Goal: Task Accomplishment & Management: Use online tool/utility

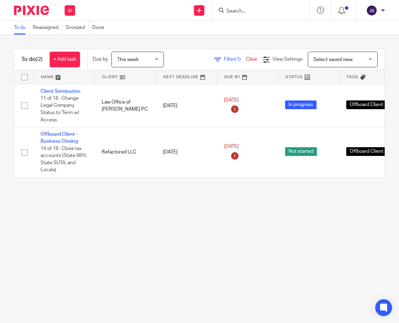
click at [143, 26] on div "To do Reassigned Snoozed Done" at bounding box center [199, 28] width 399 height 14
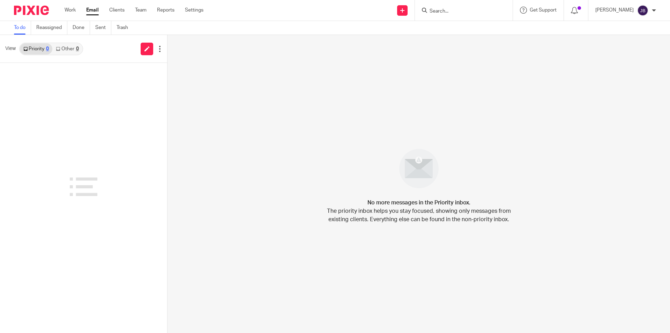
click at [76, 9] on ul "Work Email Clients Team Reports Settings" at bounding box center [139, 10] width 149 height 7
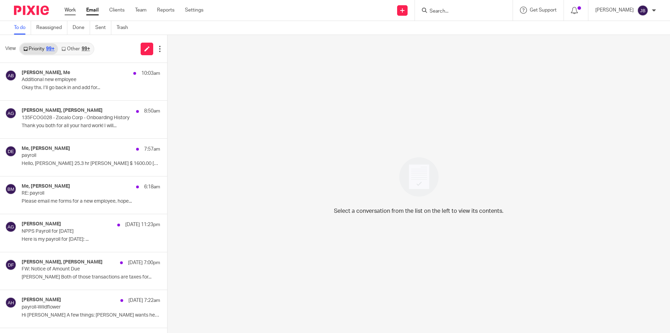
click at [71, 9] on link "Work" at bounding box center [70, 10] width 11 height 7
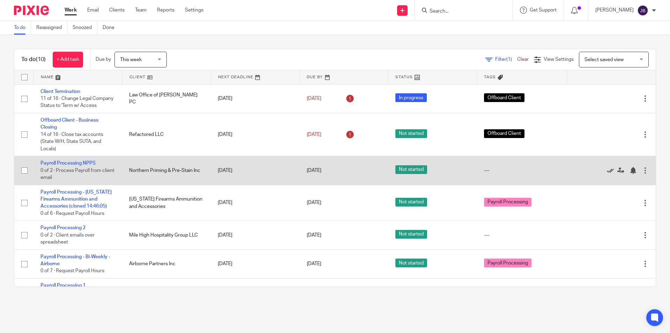
click at [607, 174] on icon at bounding box center [610, 170] width 7 height 7
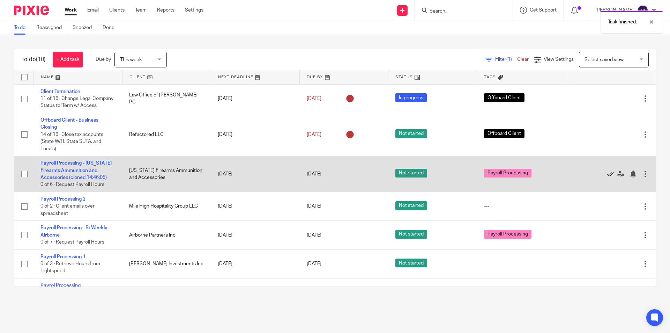
click at [607, 177] on icon at bounding box center [610, 173] width 7 height 7
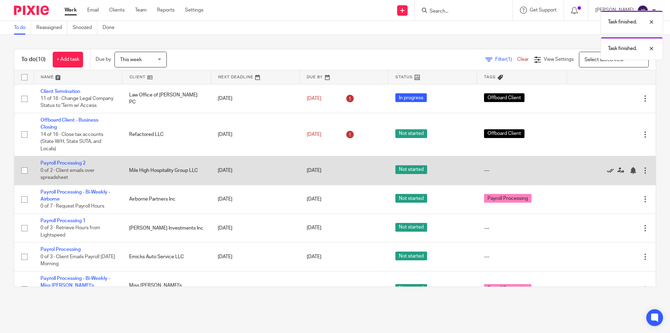
click at [607, 174] on icon at bounding box center [610, 170] width 7 height 7
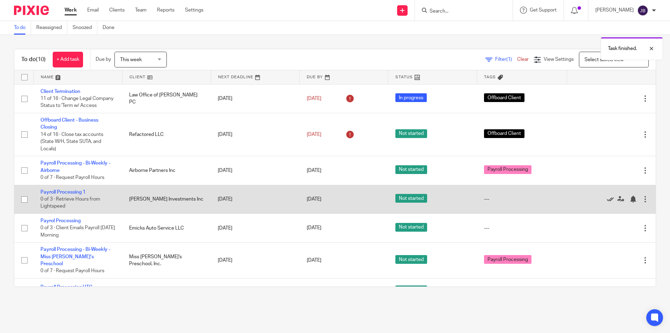
click at [607, 203] on icon at bounding box center [610, 199] width 7 height 7
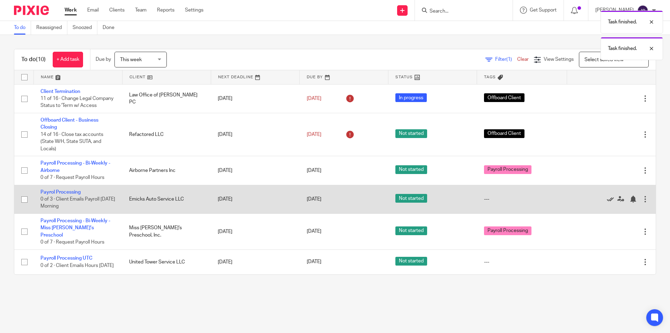
click at [607, 203] on icon at bounding box center [610, 199] width 7 height 7
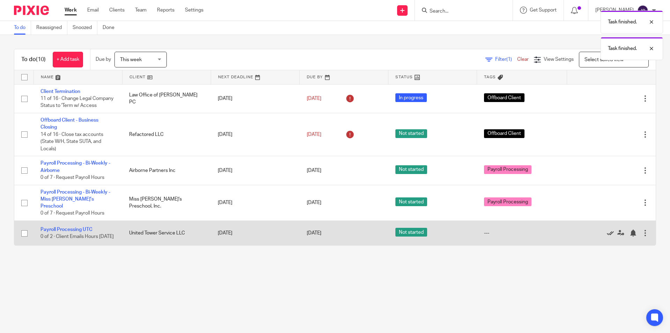
click at [607, 235] on icon at bounding box center [610, 232] width 7 height 7
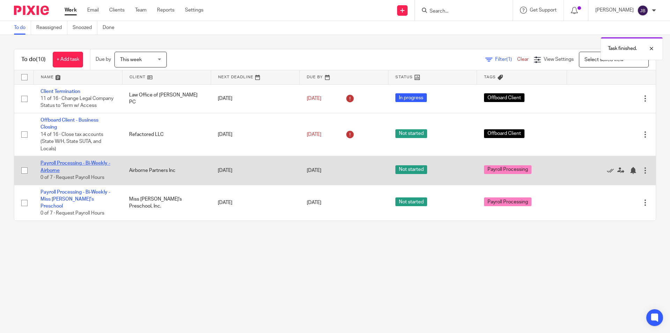
click at [56, 170] on link "Payroll Processing - Bi-Weekly - Airborne" at bounding box center [76, 167] width 70 height 12
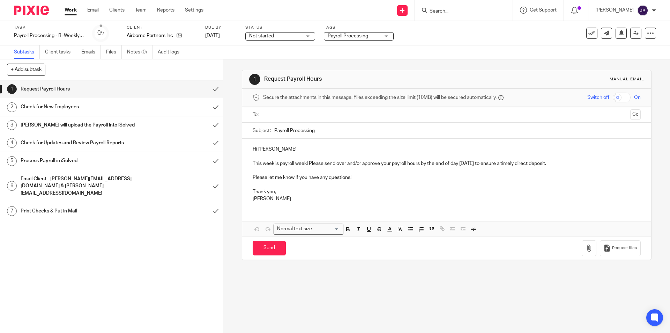
click at [68, 9] on link "Work" at bounding box center [71, 10] width 12 height 7
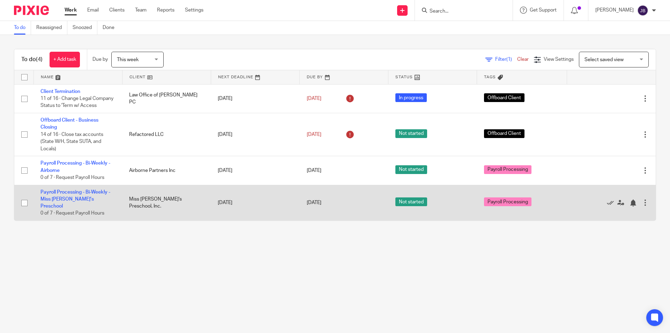
click at [53, 202] on td "Payroll Processing - Bi-Weekly - Miss [PERSON_NAME]'s Preschool 0 of 7 · Reques…" at bounding box center [78, 203] width 89 height 36
click at [53, 205] on link "Payroll Processing - Bi-Weekly - Miss [PERSON_NAME]'s Preschool" at bounding box center [76, 199] width 70 height 19
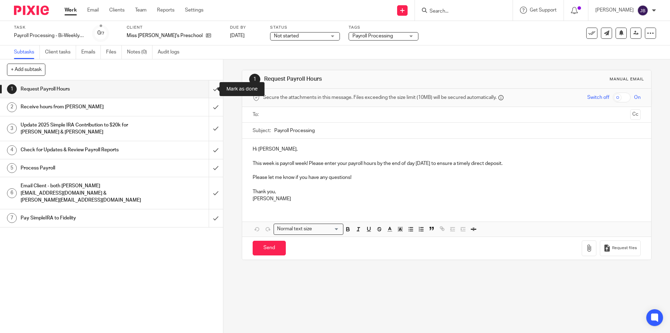
click at [210, 89] on input "submit" at bounding box center [111, 88] width 223 height 17
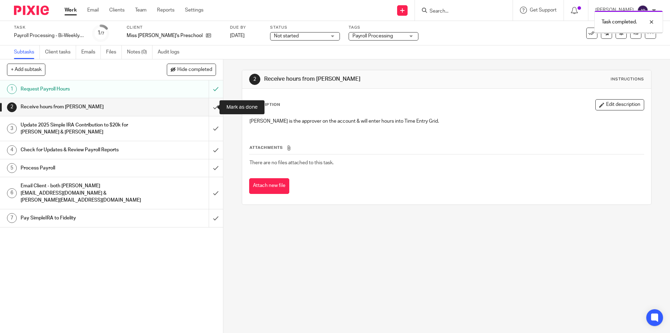
click at [209, 105] on input "submit" at bounding box center [111, 106] width 223 height 17
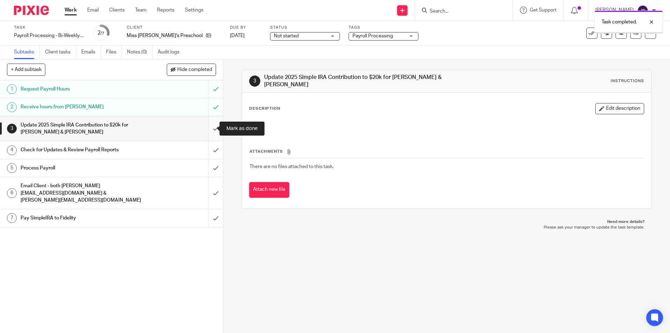
click at [211, 128] on input "submit" at bounding box center [111, 128] width 223 height 25
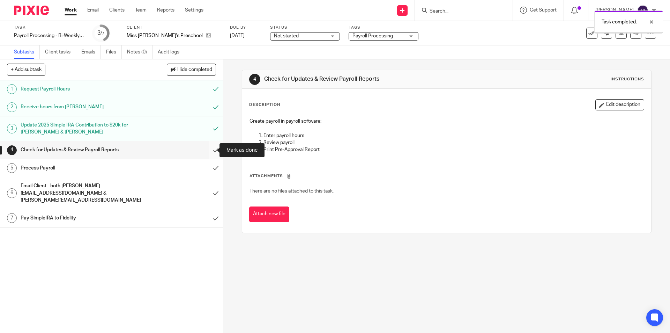
click at [209, 150] on input "submit" at bounding box center [111, 149] width 223 height 17
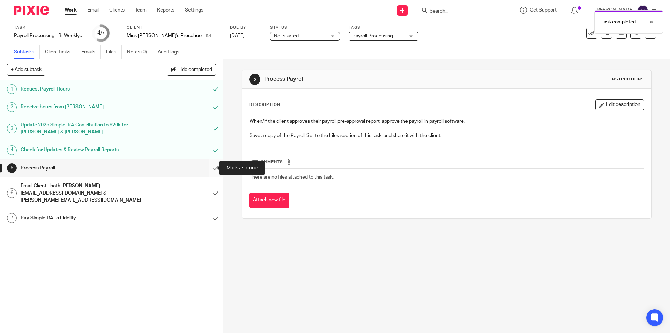
click at [209, 168] on input "submit" at bounding box center [111, 167] width 223 height 17
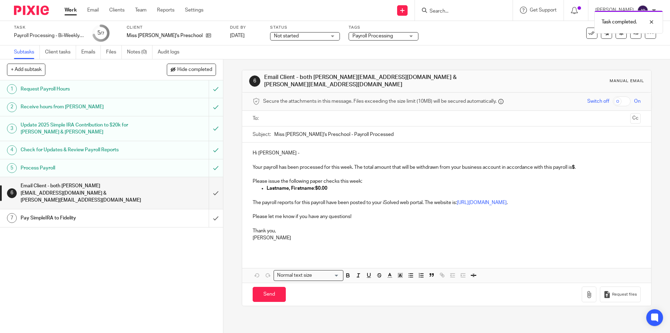
click at [305, 115] on input "text" at bounding box center [447, 119] width 362 height 8
click at [362, 111] on ul "Miss [PERSON_NAME]'s Preschool, Inc." at bounding box center [447, 119] width 366 height 17
click at [360, 113] on input "text" at bounding box center [491, 119] width 273 height 14
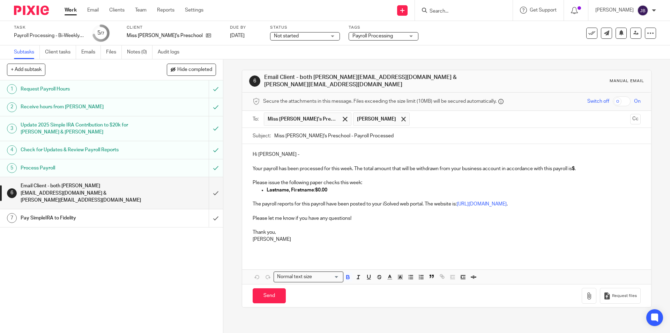
click at [575, 166] on strong "$" at bounding box center [573, 168] width 3 height 5
click at [345, 186] on p "Lastname, Firstname : $0.00" at bounding box center [454, 189] width 374 height 7
drag, startPoint x: 333, startPoint y: 185, endPoint x: 247, endPoint y: 176, distance: 86.8
click at [247, 176] on div "Hi Amy - Your payroll has been processed for this week. The total amount that w…" at bounding box center [446, 199] width 409 height 111
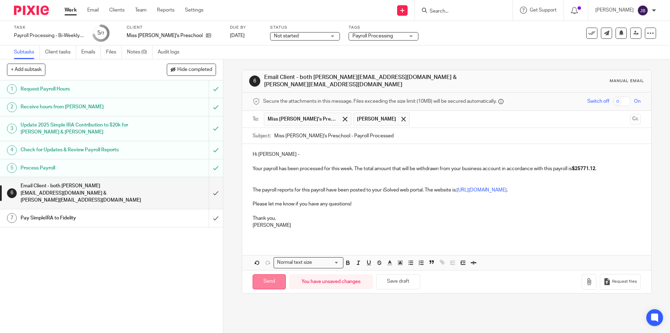
click at [264, 275] on input "Send" at bounding box center [269, 281] width 33 height 15
click at [209, 212] on input "submit" at bounding box center [111, 217] width 223 height 17
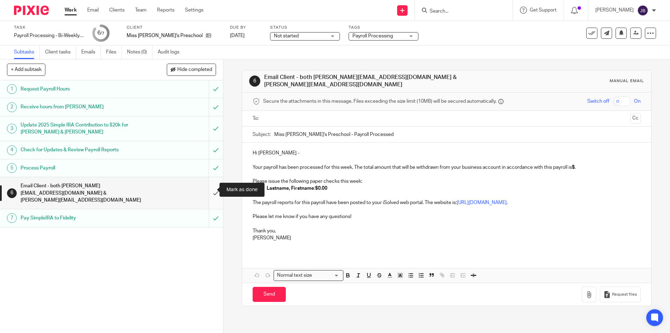
click at [211, 190] on input "submit" at bounding box center [111, 193] width 223 height 32
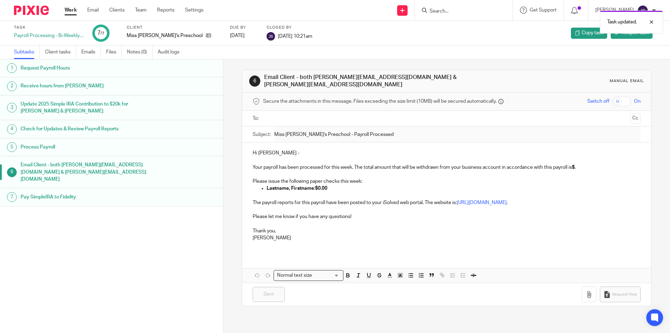
click at [68, 9] on link "Work" at bounding box center [71, 10] width 12 height 7
